Goal: Task Accomplishment & Management: Manage account settings

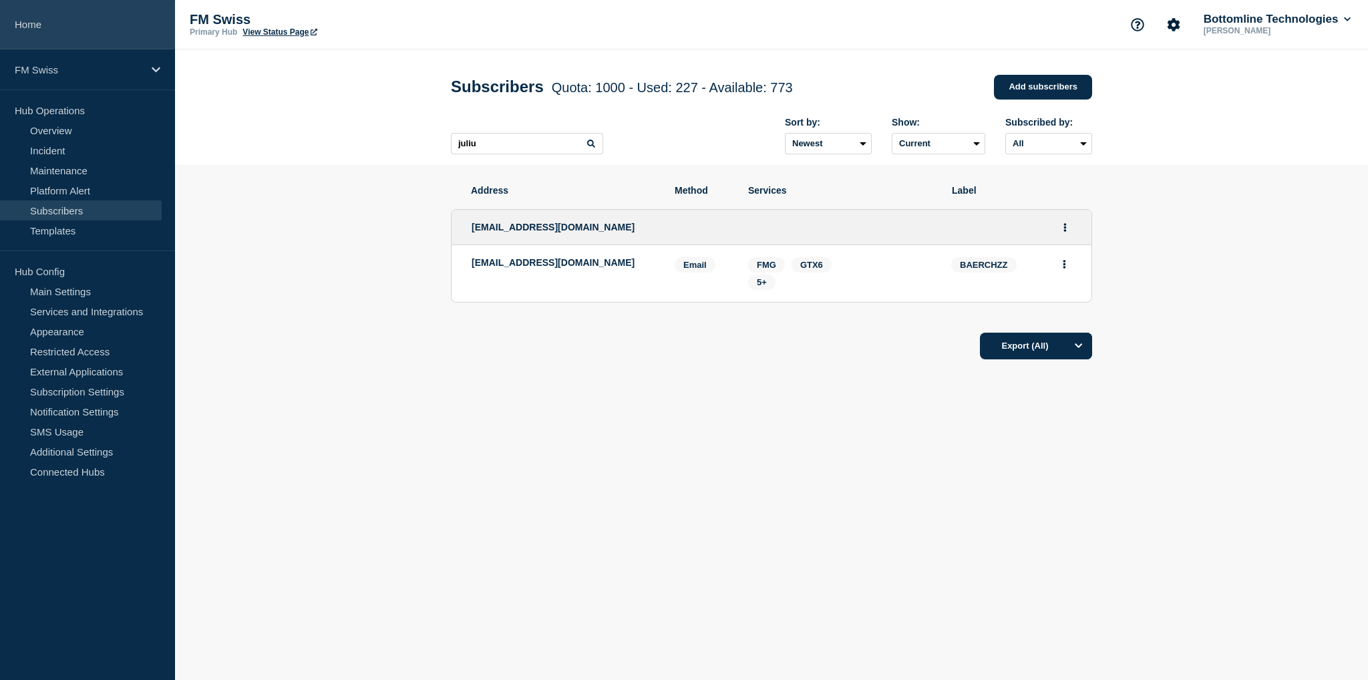
click at [55, 29] on link "Home" at bounding box center [87, 24] width 175 height 49
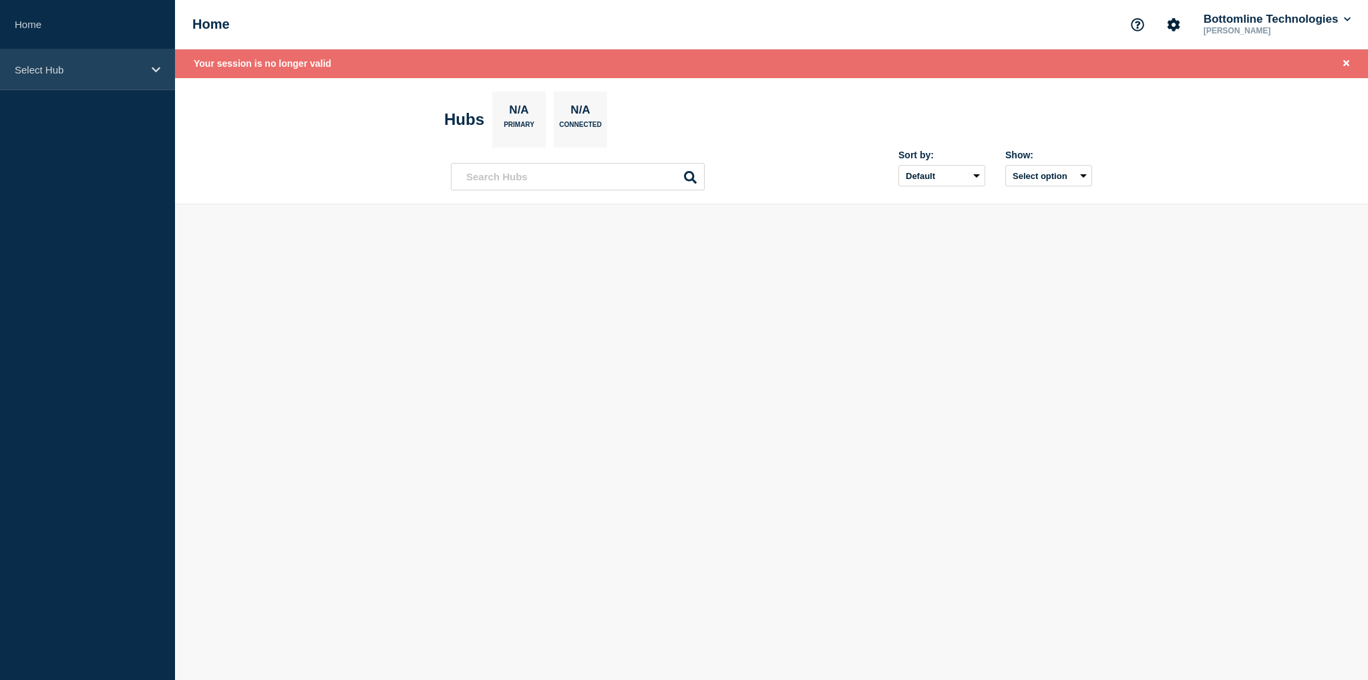
click at [83, 73] on p "Select Hub" at bounding box center [79, 69] width 128 height 11
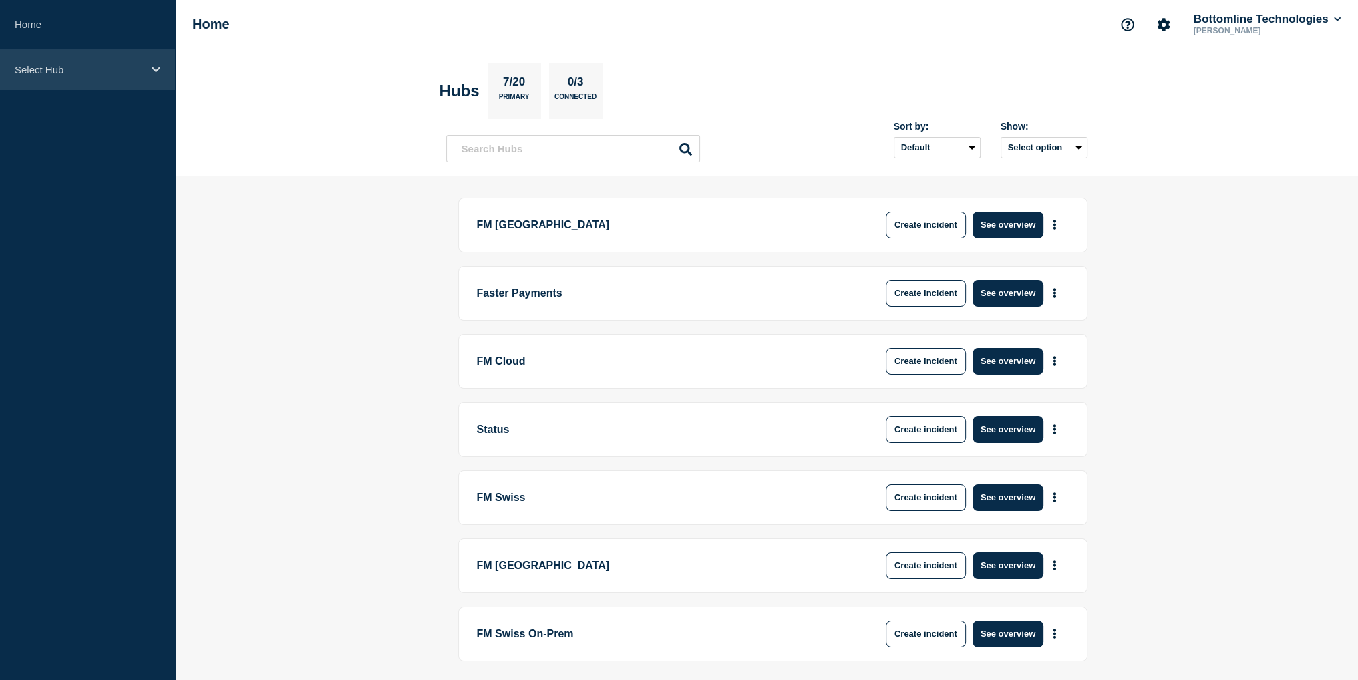
click at [82, 76] on div "Select Hub" at bounding box center [87, 69] width 175 height 41
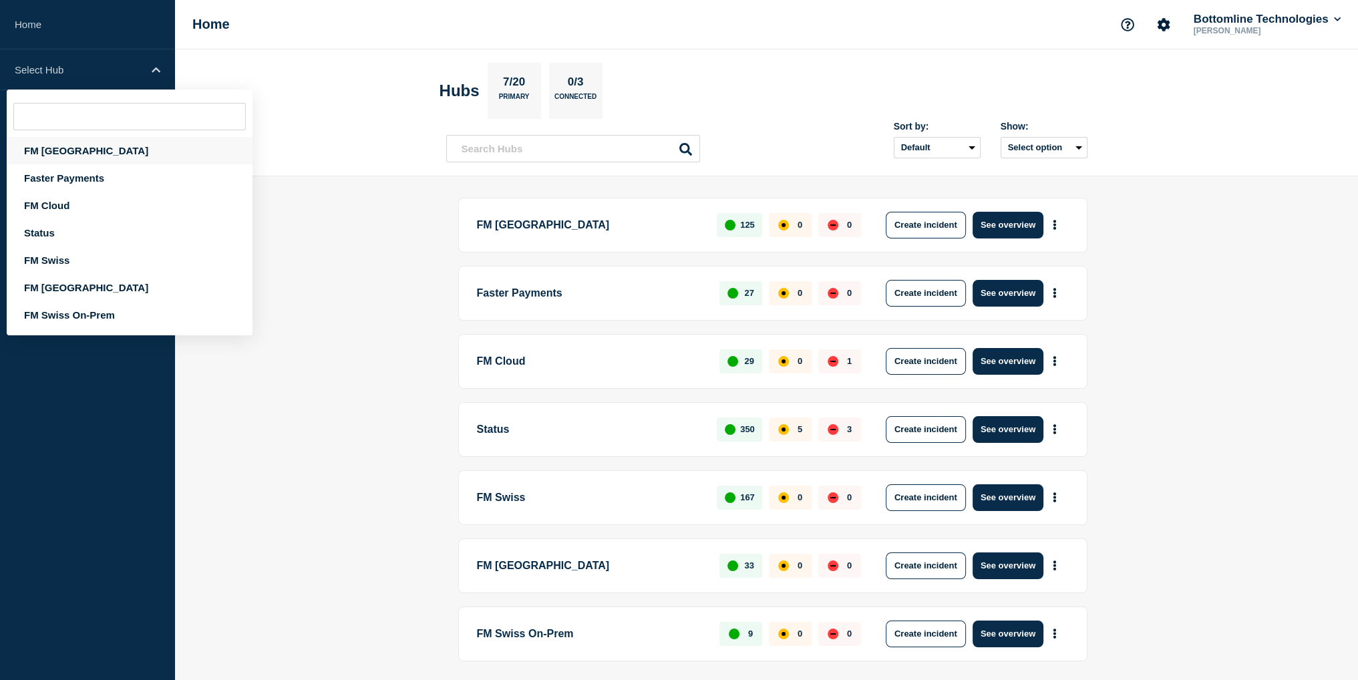
click at [59, 152] on div "FM [GEOGRAPHIC_DATA]" at bounding box center [130, 150] width 246 height 27
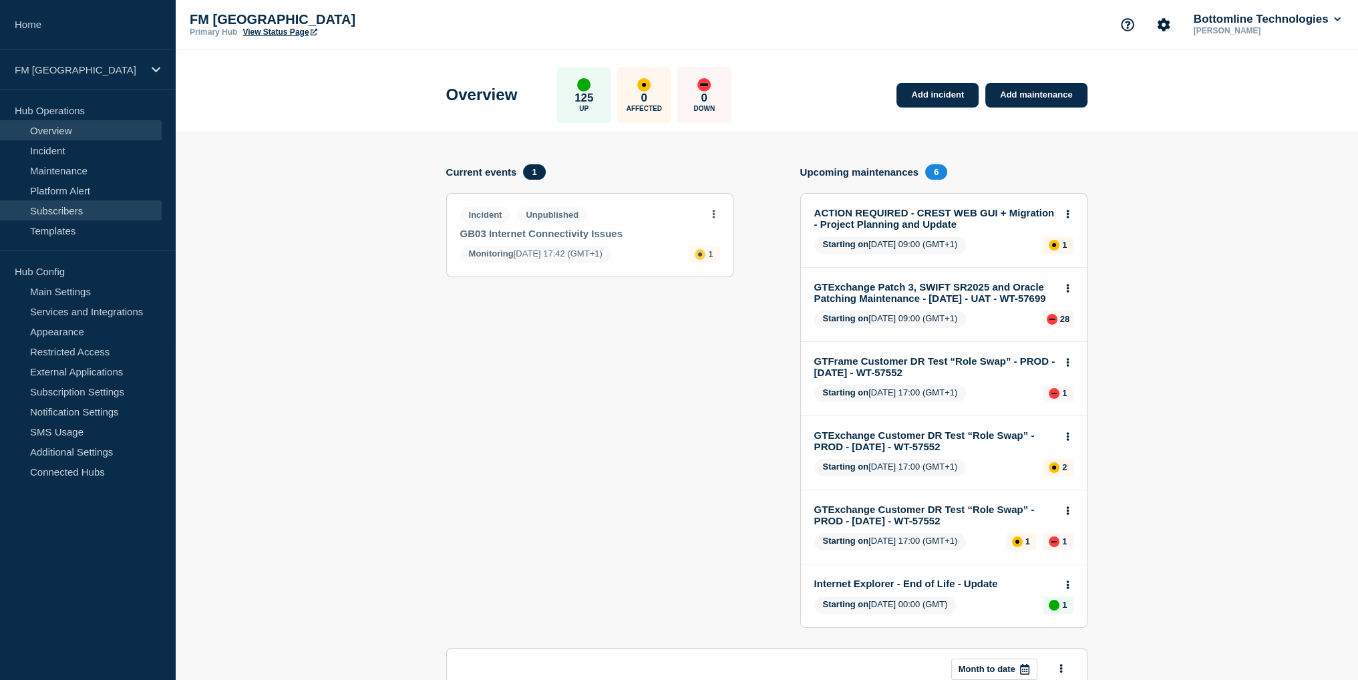
click at [77, 212] on link "Subscribers" at bounding box center [81, 210] width 162 height 20
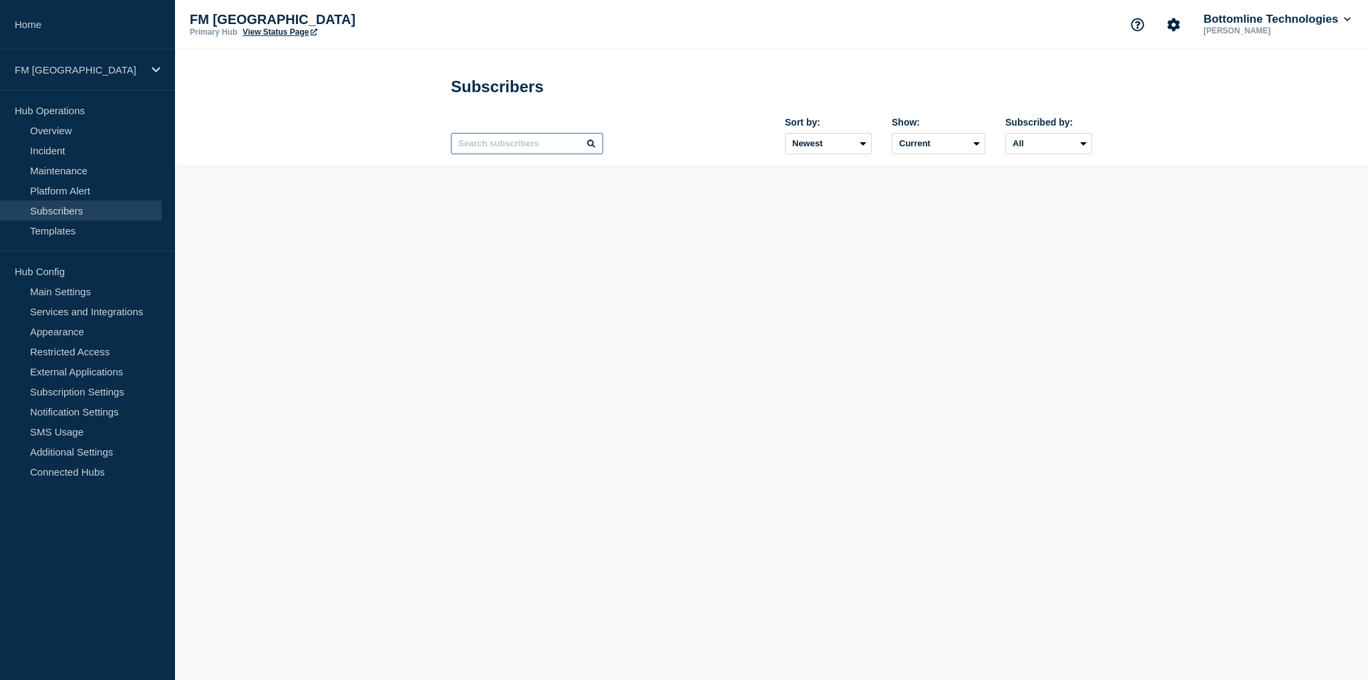
click at [494, 146] on input "text" at bounding box center [527, 143] width 152 height 21
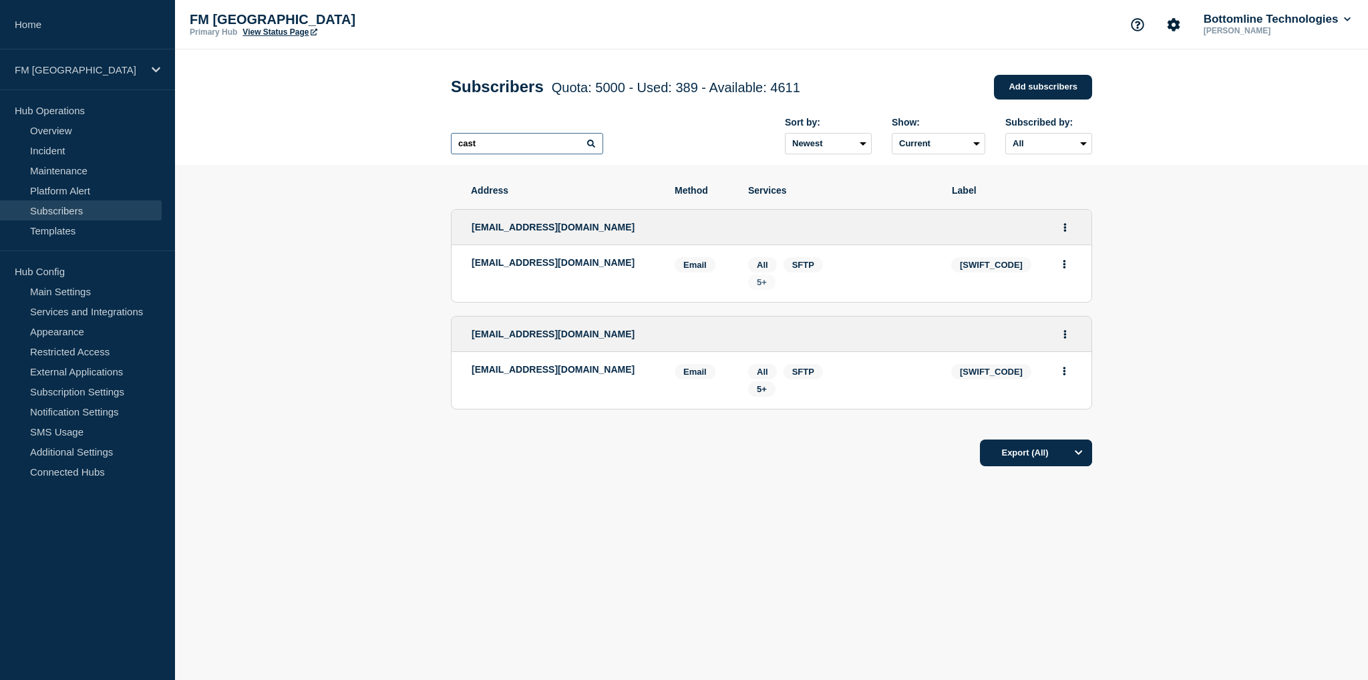
type input "cast"
click at [767, 287] on span "5+" at bounding box center [761, 282] width 27 height 15
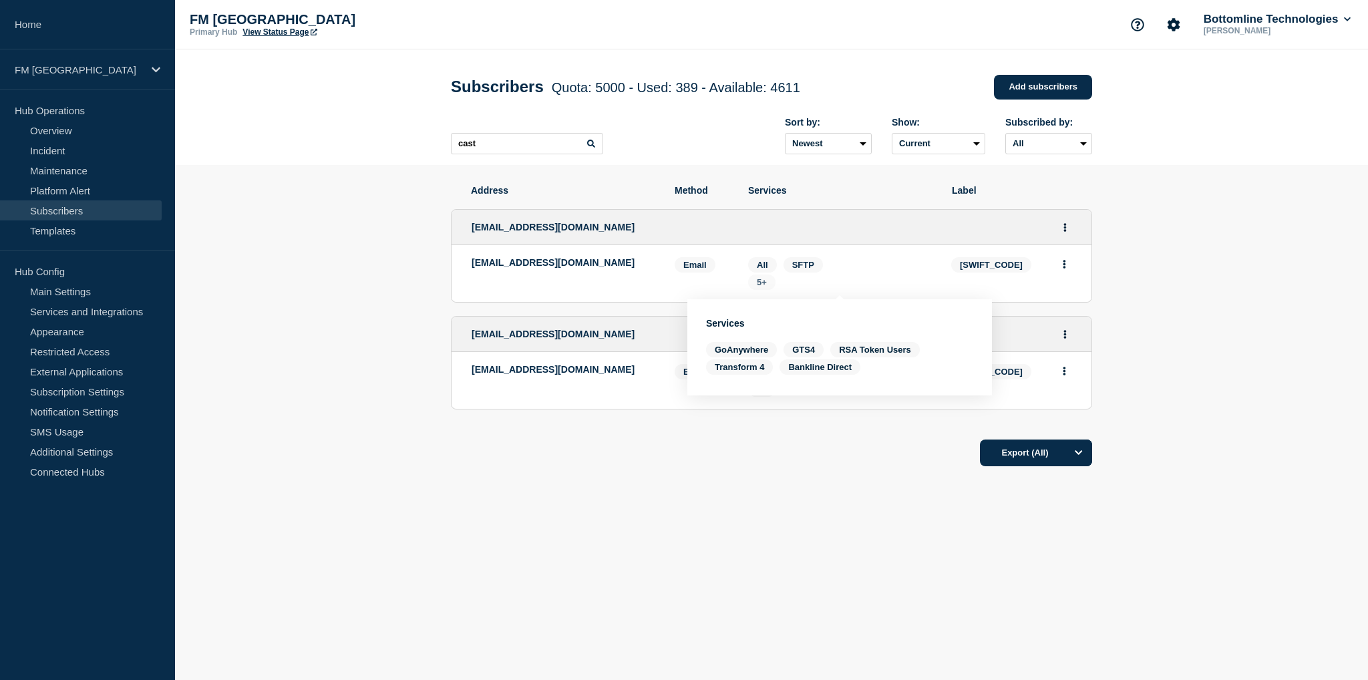
click at [767, 287] on span "5+" at bounding box center [761, 282] width 27 height 15
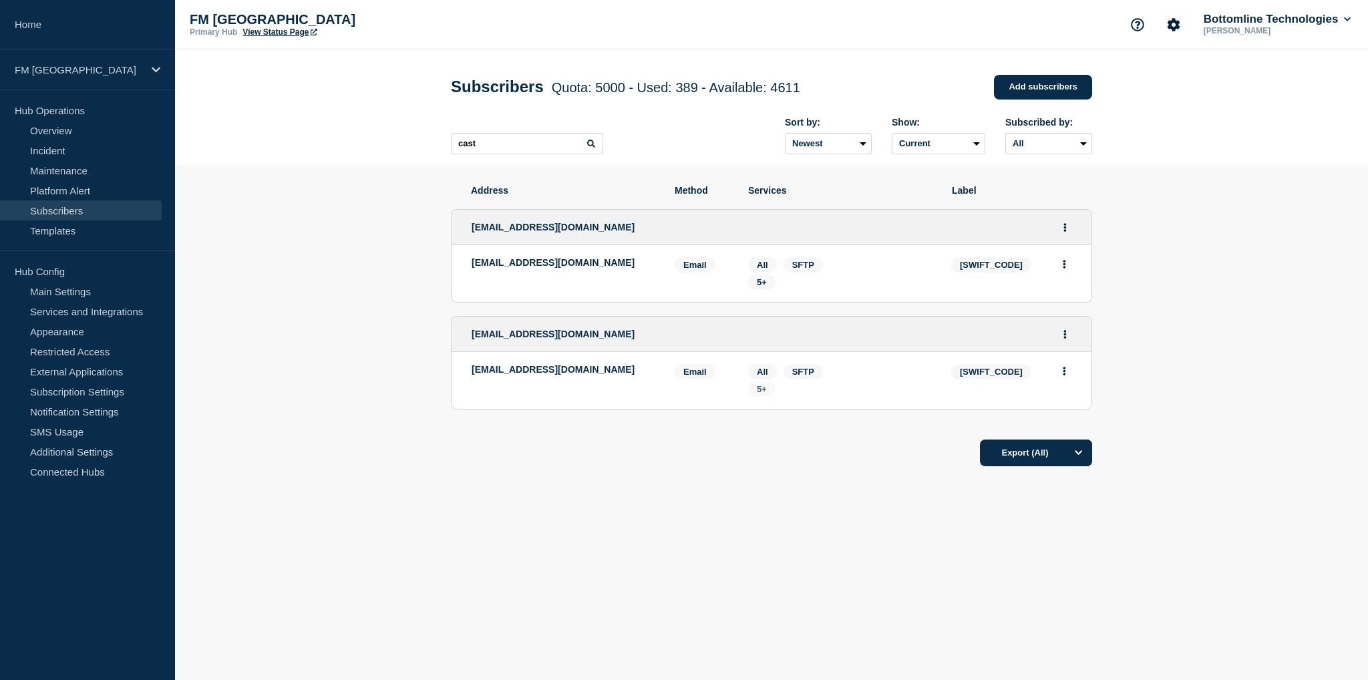
click at [762, 393] on span "5+" at bounding box center [762, 389] width 10 height 10
click at [1063, 232] on icon "Actions" at bounding box center [1064, 227] width 3 height 9
click at [1059, 270] on link "Edit" at bounding box center [1060, 265] width 15 height 10
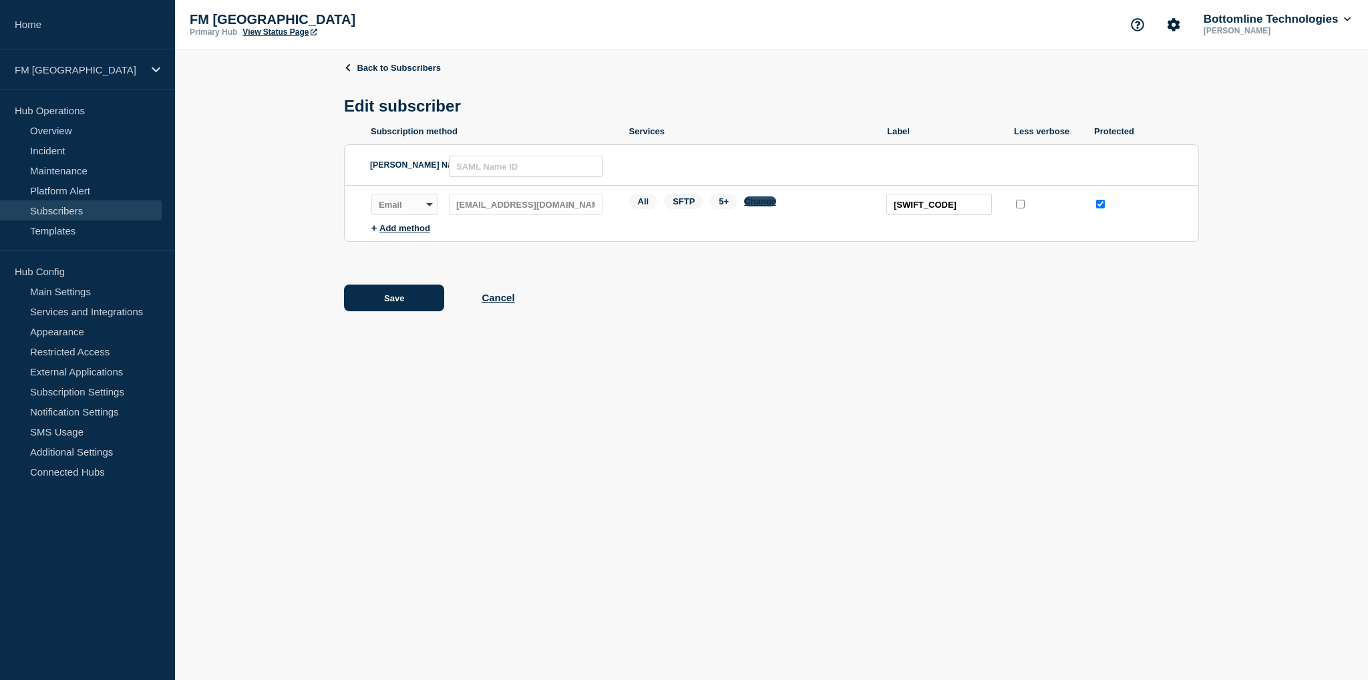
click at [756, 206] on button "Change" at bounding box center [760, 201] width 32 height 10
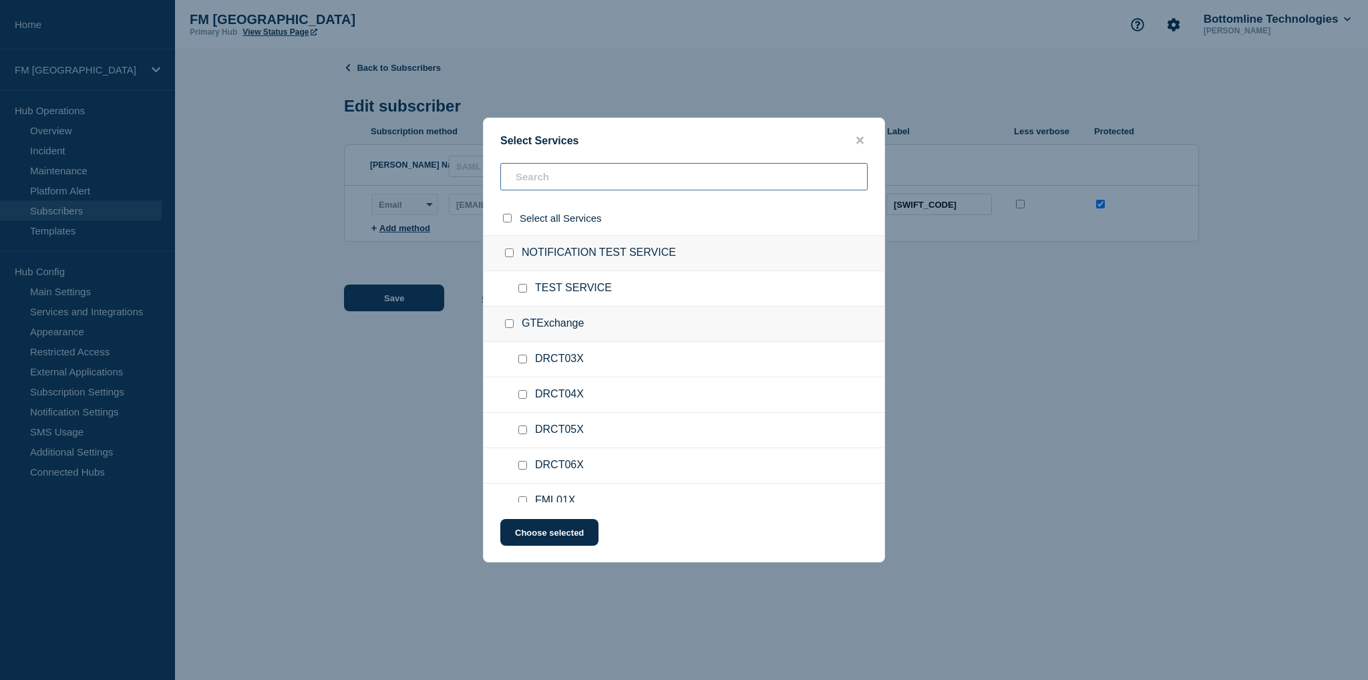
click at [544, 182] on input "text" at bounding box center [683, 176] width 367 height 27
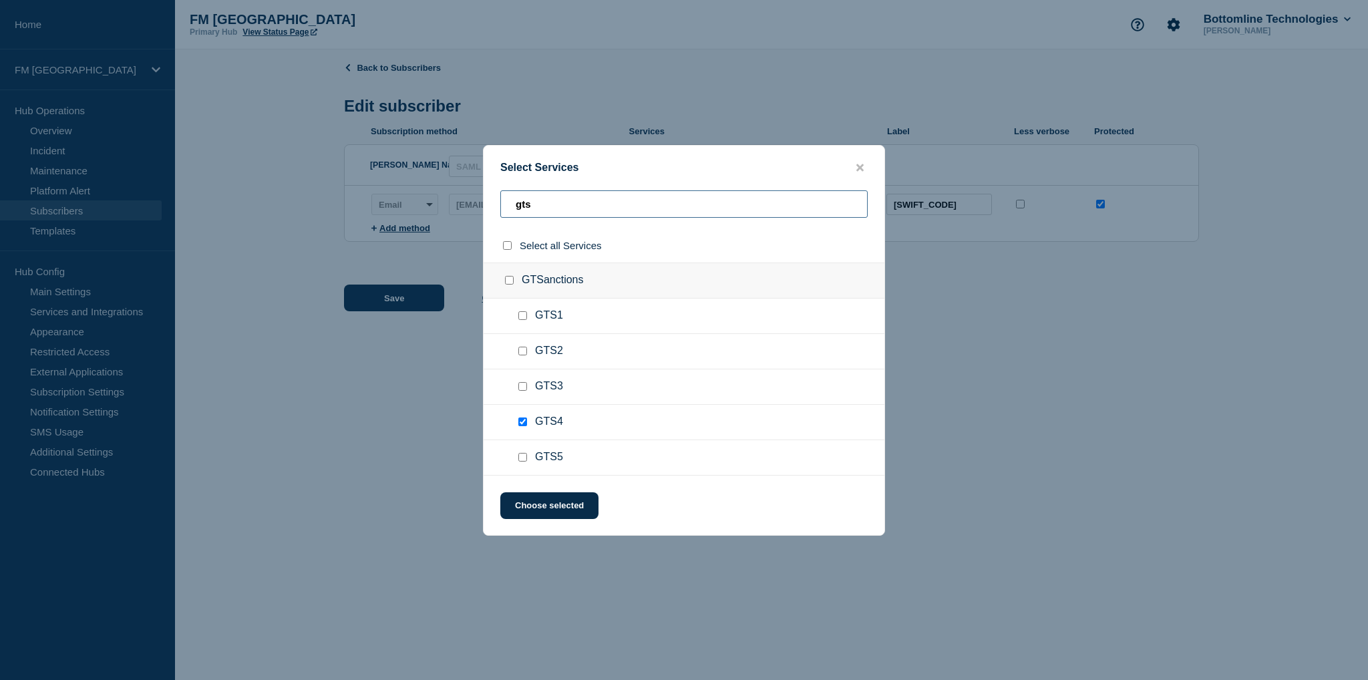
type input "gts"
click at [524, 422] on input "GTS4 checkbox" at bounding box center [522, 421] width 9 height 9
checkbox input "false"
click at [564, 506] on button "Choose selected" at bounding box center [549, 505] width 98 height 27
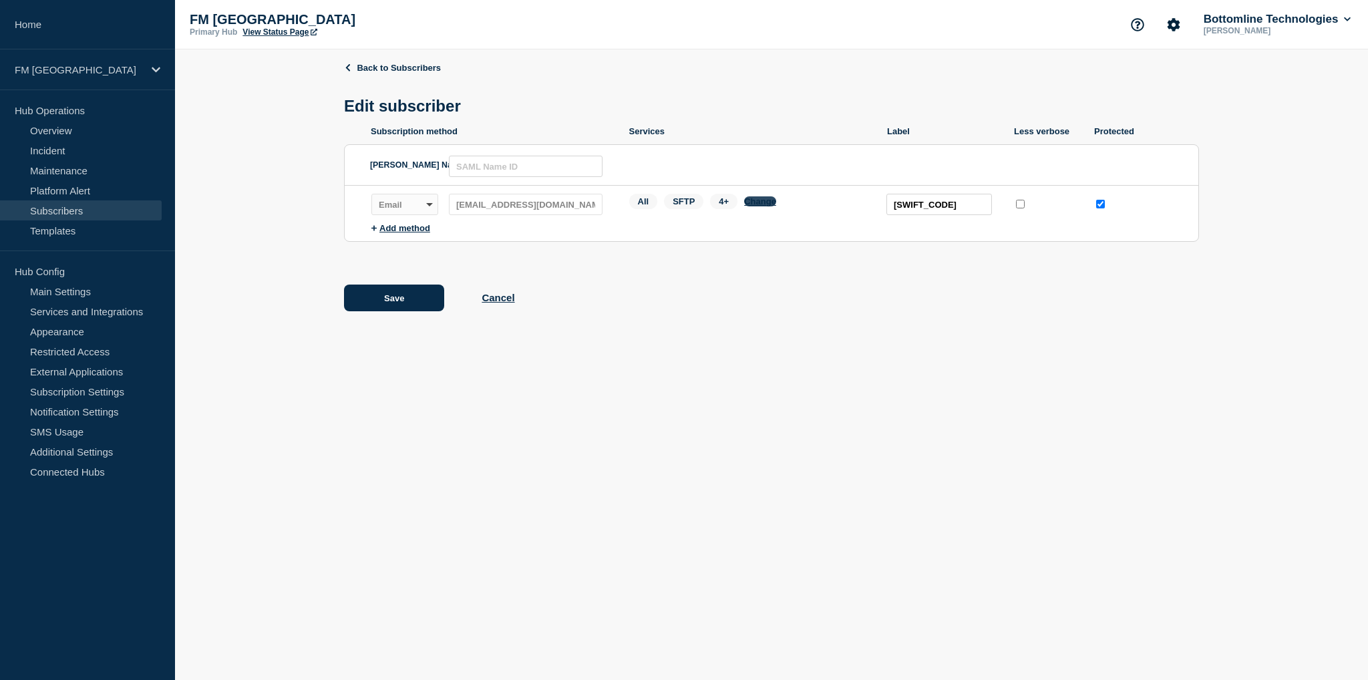
click at [756, 206] on button "Change" at bounding box center [760, 201] width 32 height 10
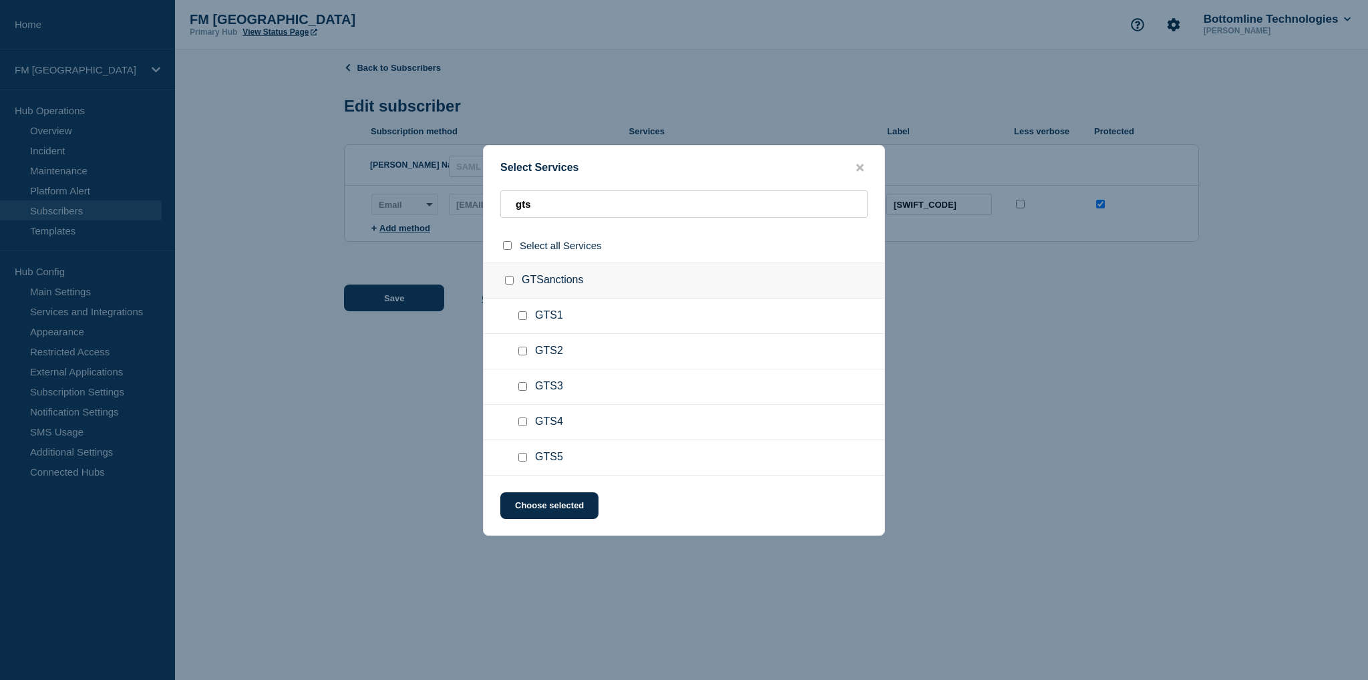
click at [427, 361] on div at bounding box center [684, 340] width 1368 height 680
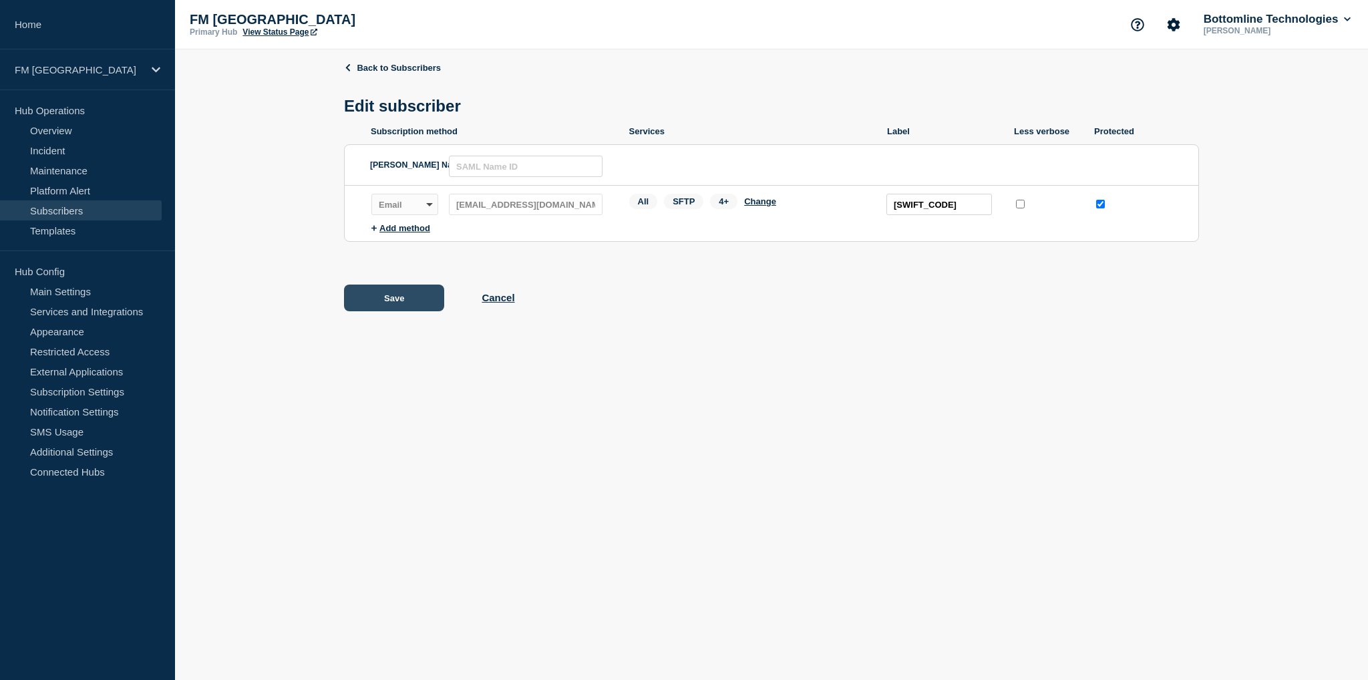
click at [411, 302] on button "Save" at bounding box center [394, 298] width 100 height 27
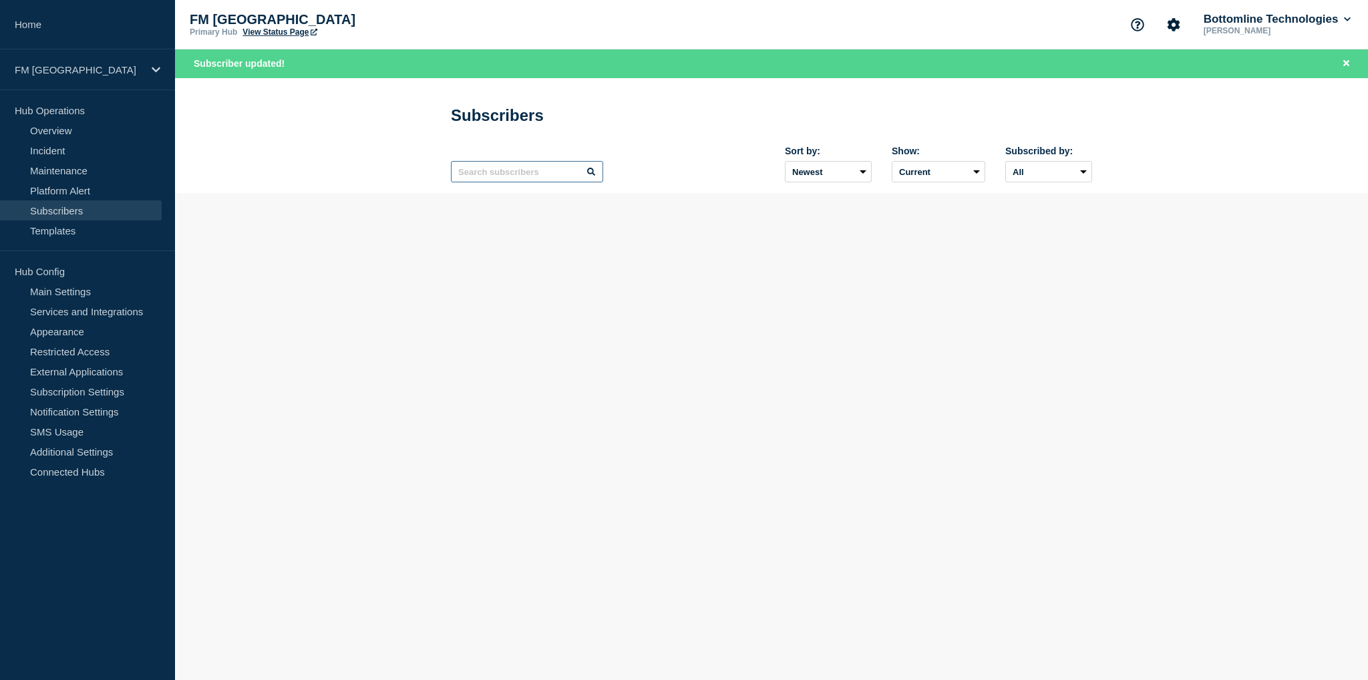
click at [538, 174] on input "text" at bounding box center [527, 171] width 152 height 21
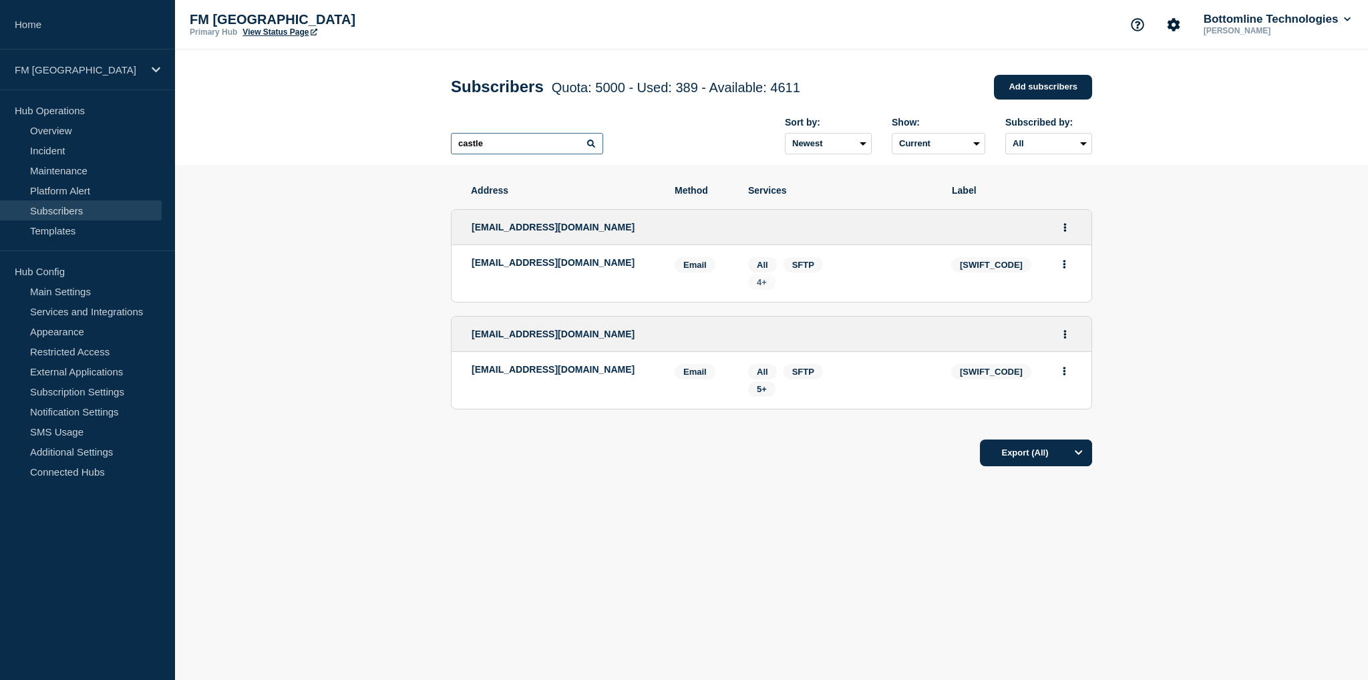
type input "castle"
click at [765, 287] on span "4+" at bounding box center [762, 282] width 10 height 10
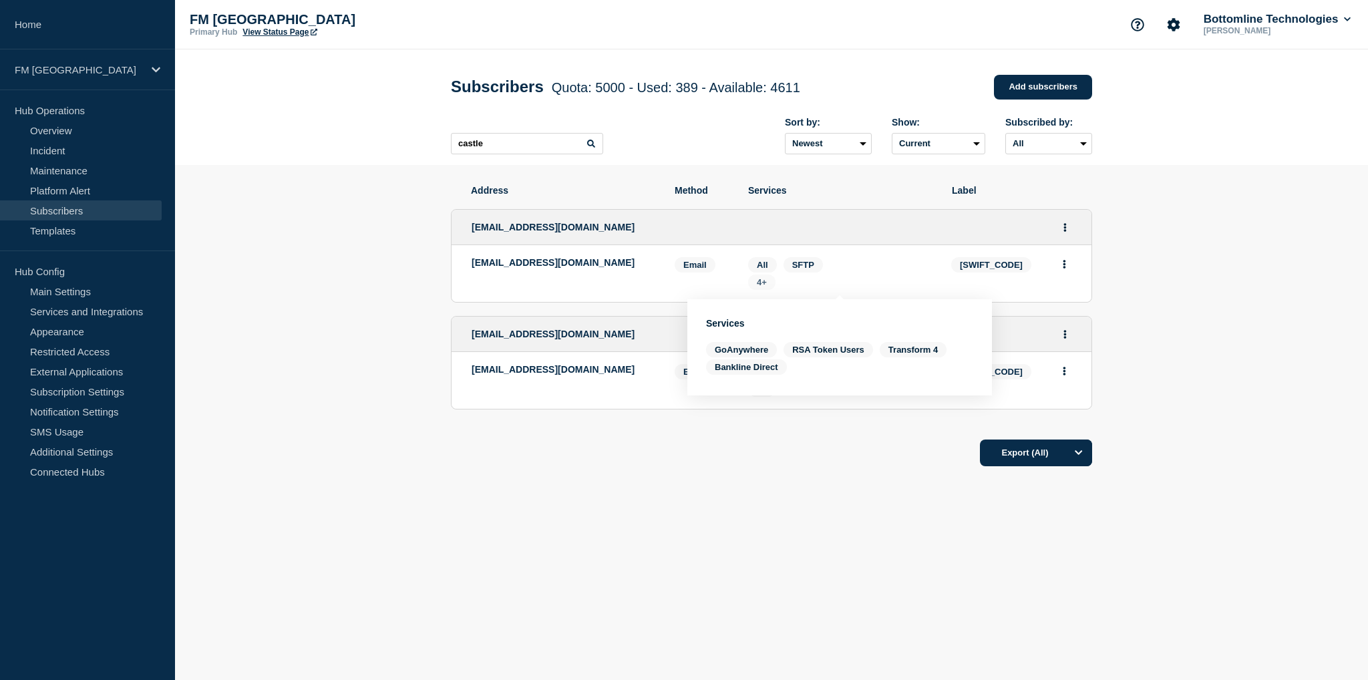
click at [765, 287] on span "4+" at bounding box center [762, 282] width 10 height 10
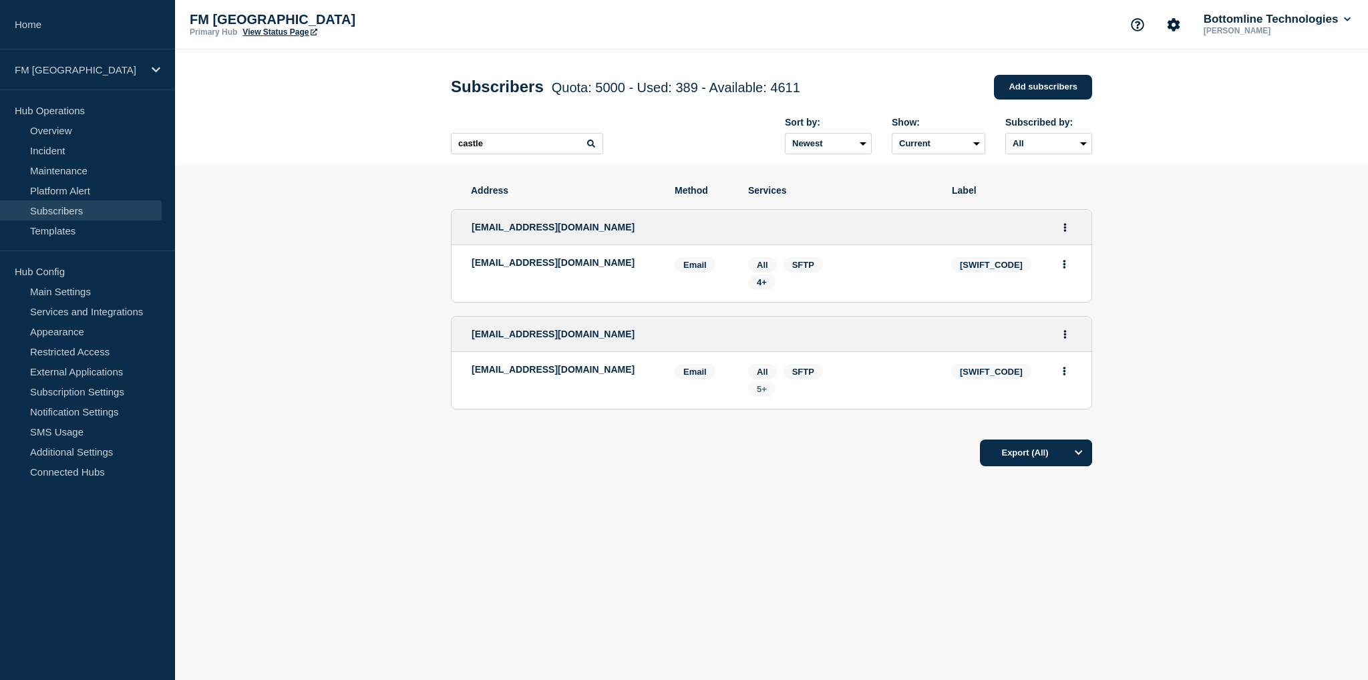
click at [758, 394] on span "5+" at bounding box center [762, 389] width 10 height 10
click at [1059, 337] on button "Actions" at bounding box center [1065, 334] width 17 height 21
click at [1066, 377] on link "Edit" at bounding box center [1060, 372] width 15 height 10
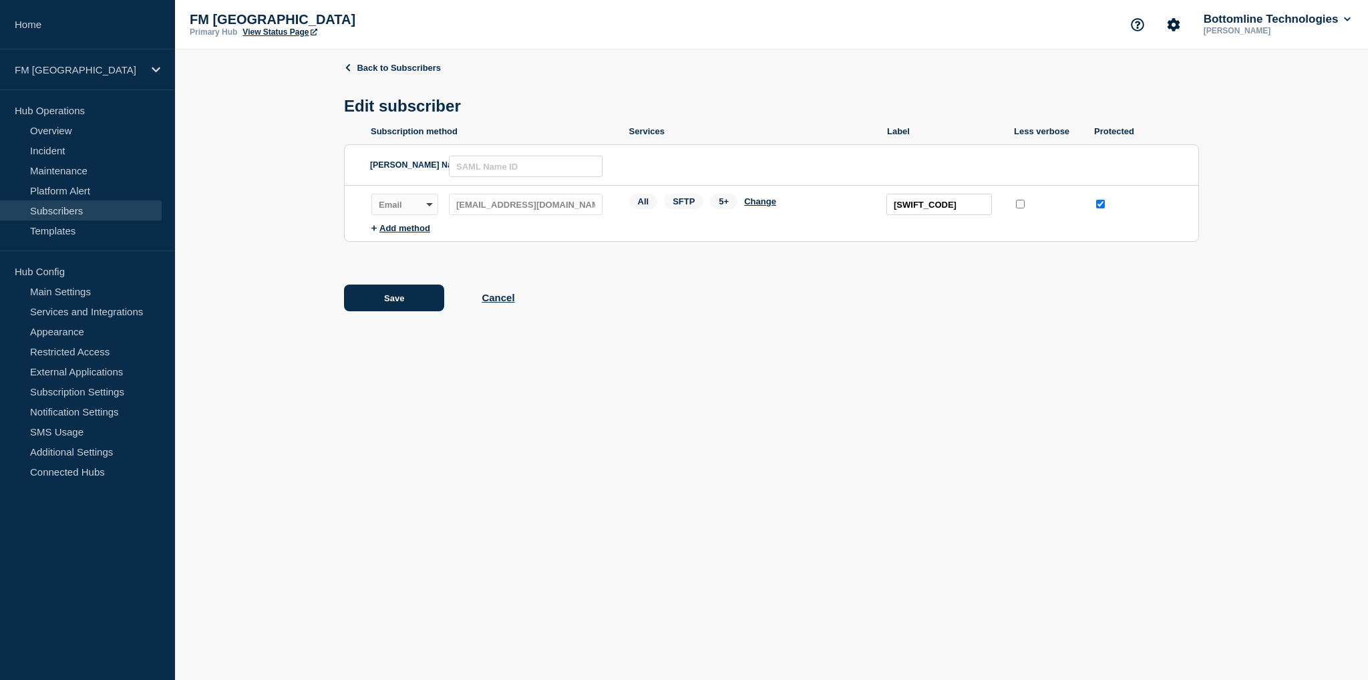
click at [773, 199] on div "All SFTP 5+ Change" at bounding box center [751, 204] width 244 height 21
click at [766, 204] on button "Change" at bounding box center [760, 201] width 32 height 10
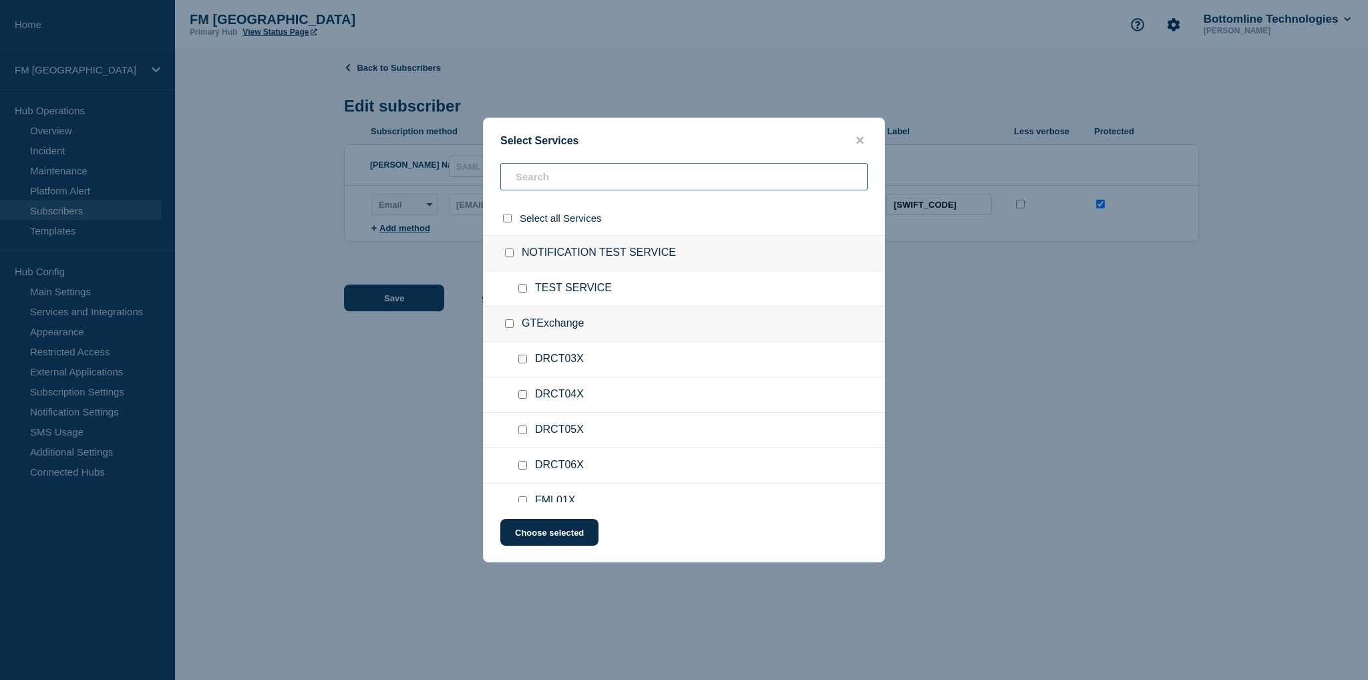
click at [542, 182] on input "text" at bounding box center [683, 176] width 367 height 27
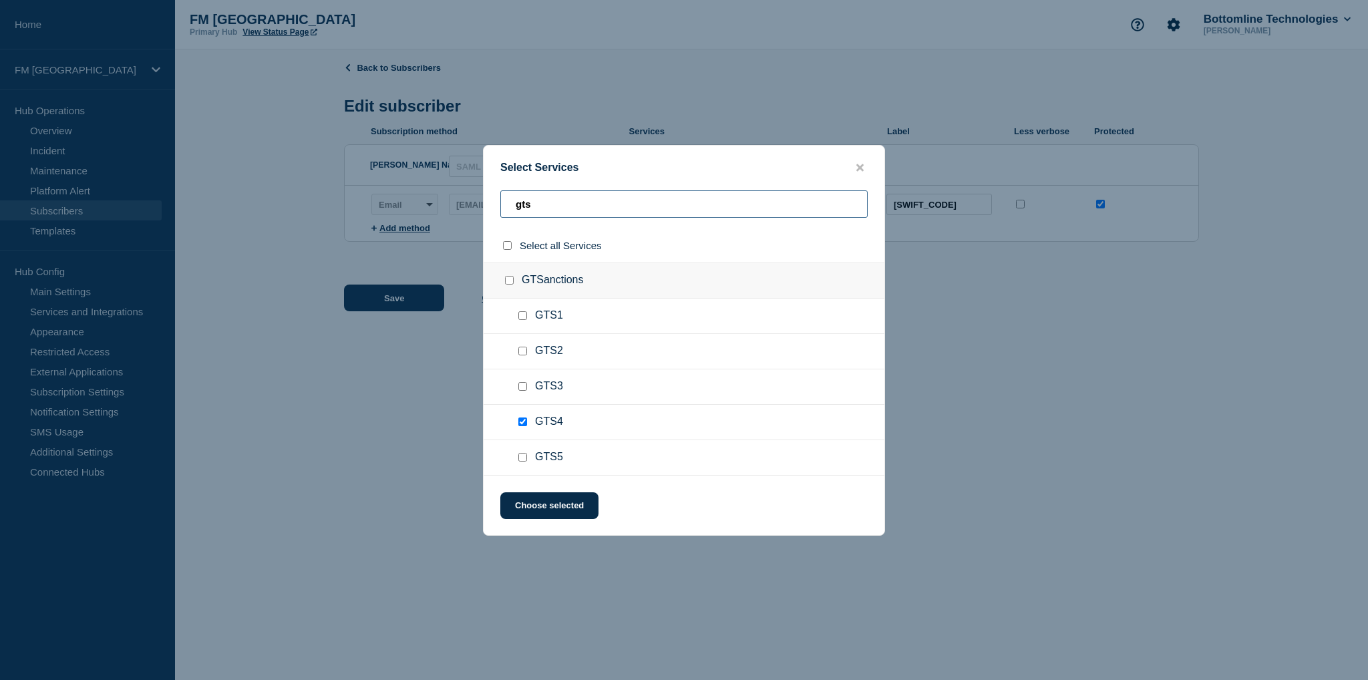
type input "gts"
click at [521, 421] on input "GTS4 checkbox" at bounding box center [522, 421] width 9 height 9
checkbox input "false"
click at [542, 503] on button "Choose selected" at bounding box center [549, 505] width 98 height 27
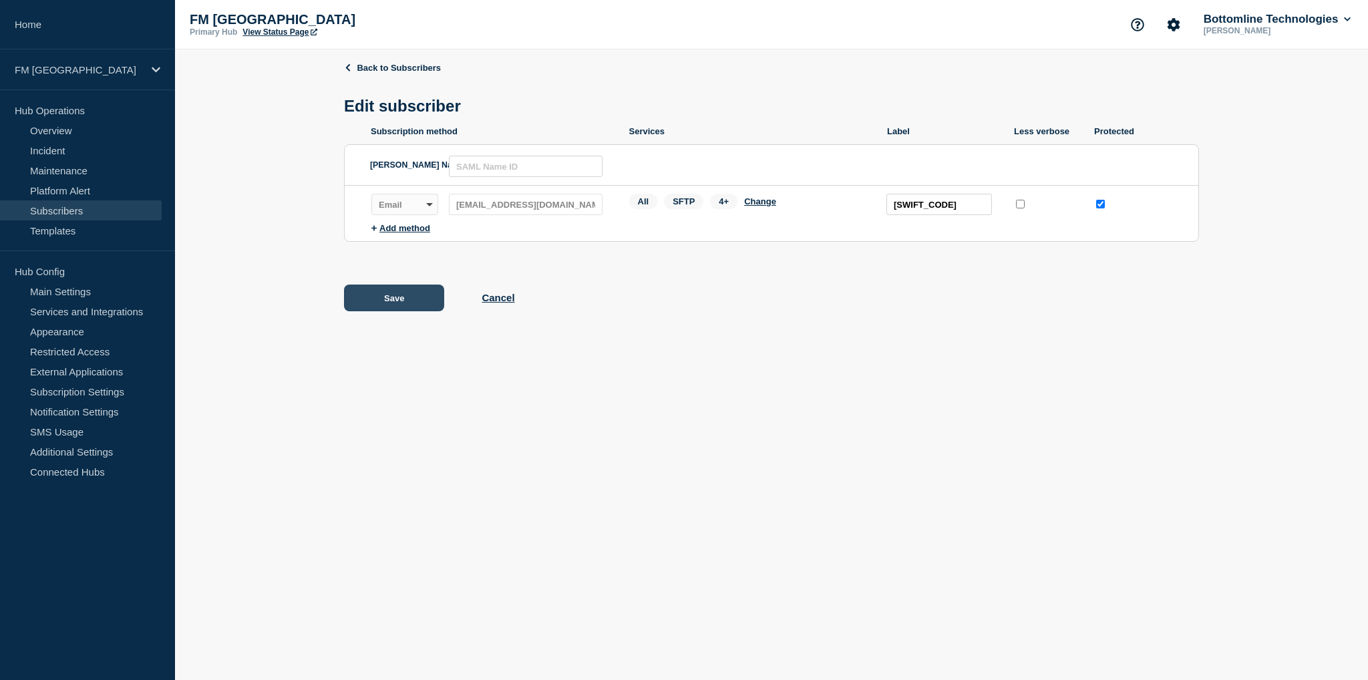
click at [403, 299] on button "Save" at bounding box center [394, 298] width 100 height 27
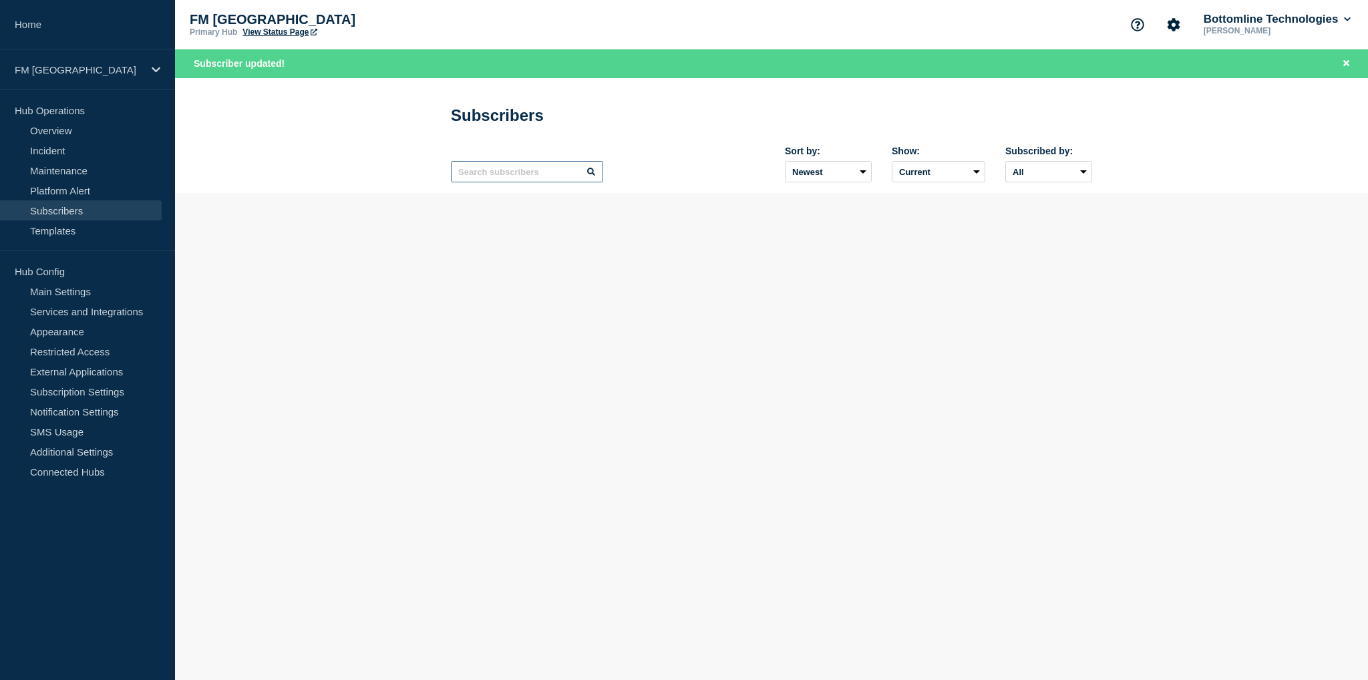
click at [484, 176] on input "text" at bounding box center [527, 171] width 152 height 21
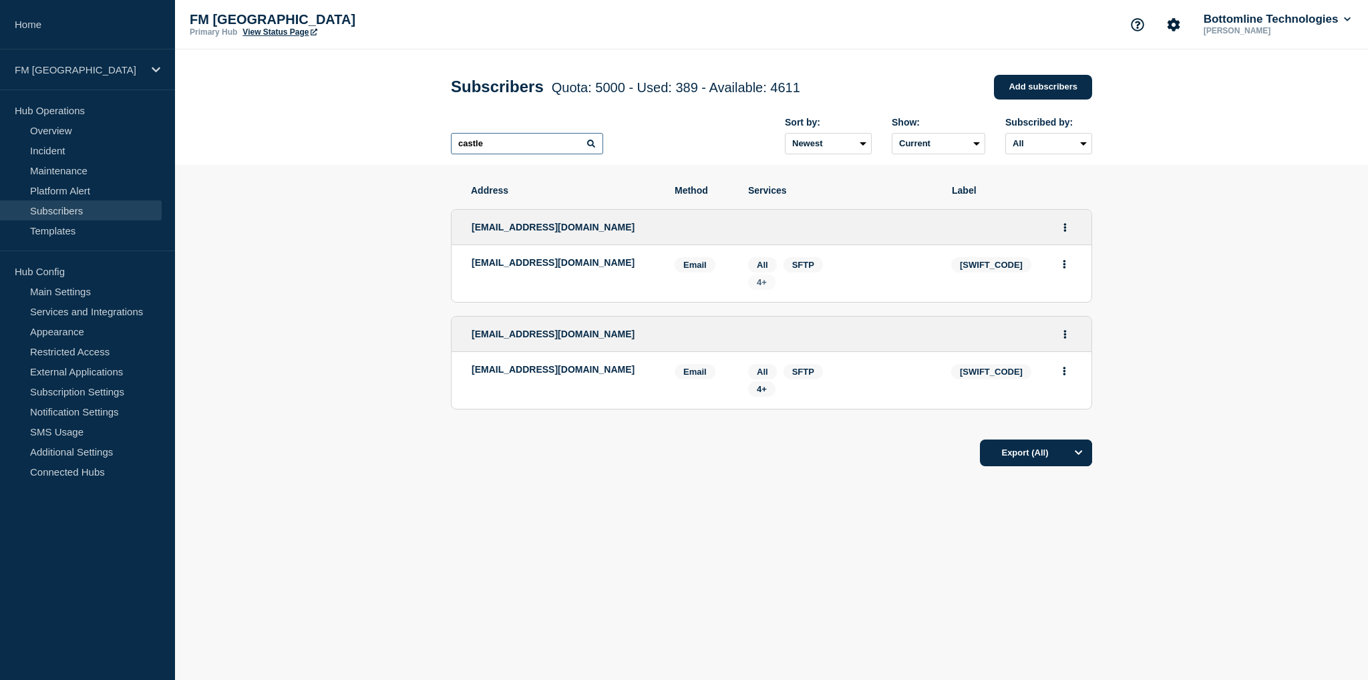
type input "castle"
click at [773, 287] on span "4+" at bounding box center [761, 282] width 27 height 15
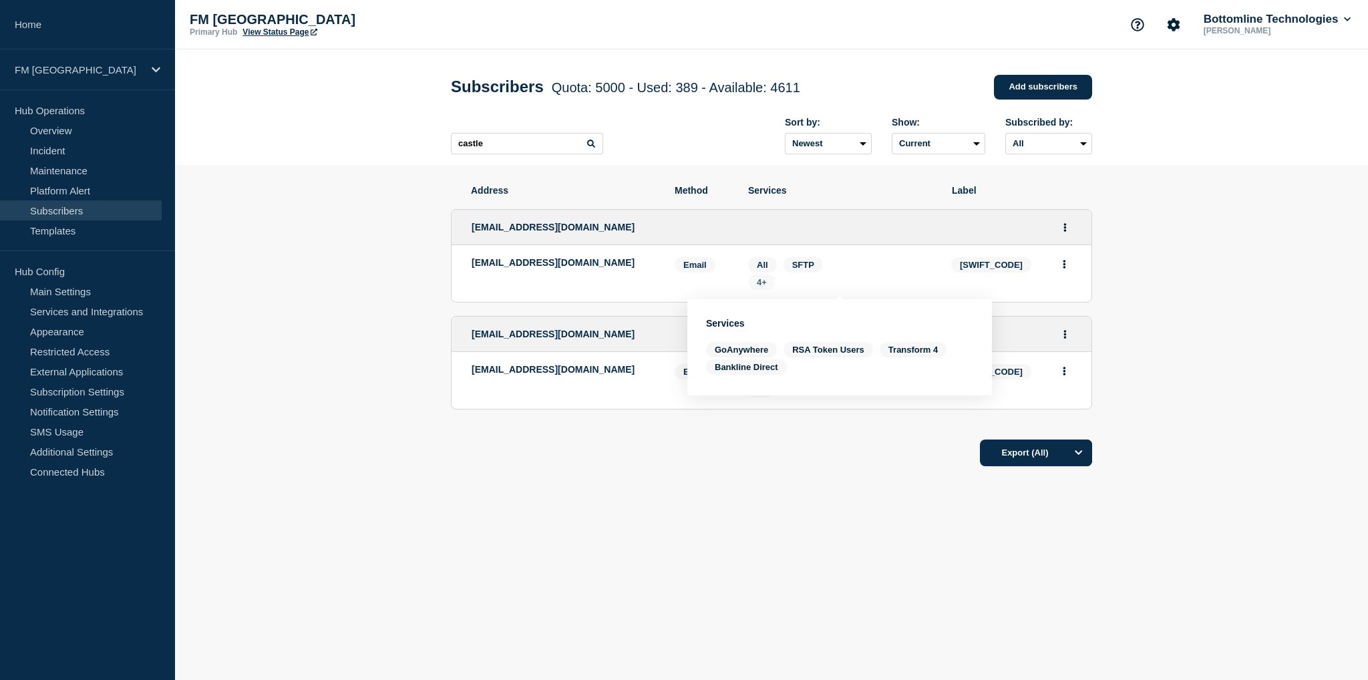
click at [771, 287] on span "4+" at bounding box center [761, 282] width 27 height 15
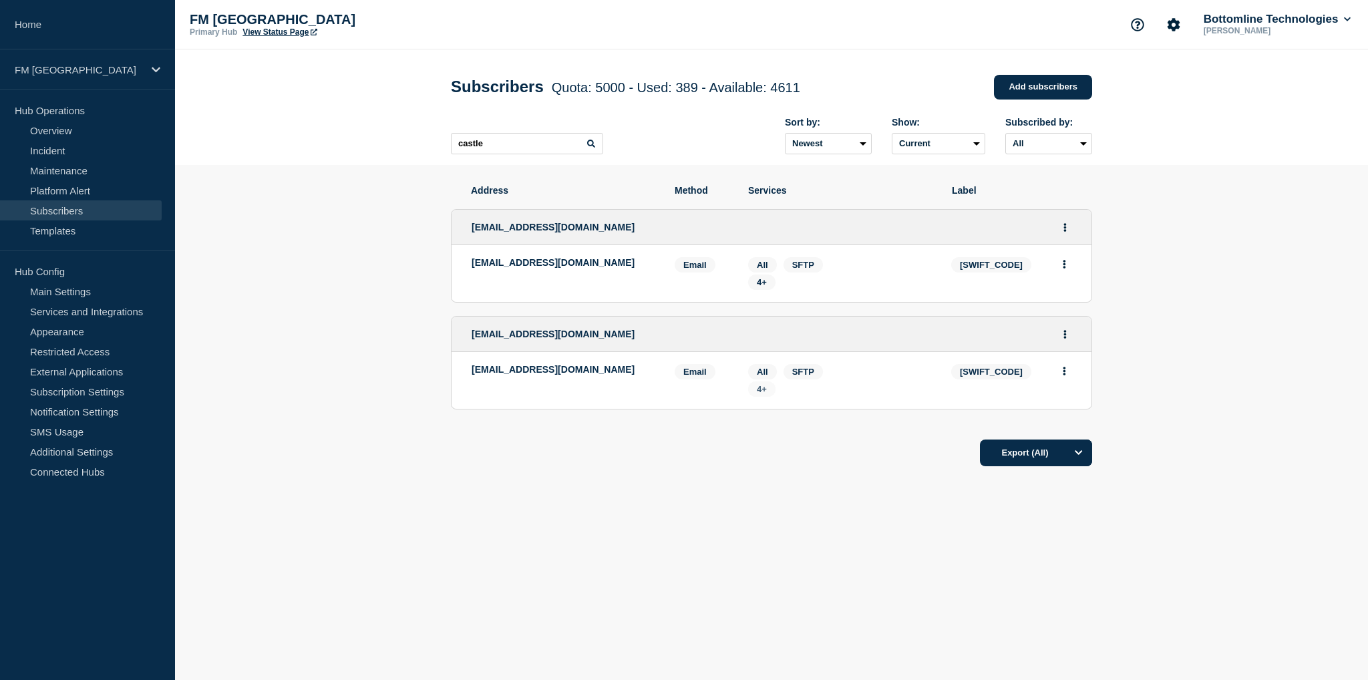
click at [767, 390] on span "4+" at bounding box center [761, 388] width 27 height 15
